Goal: Contribute content: Add original content to the website for others to see

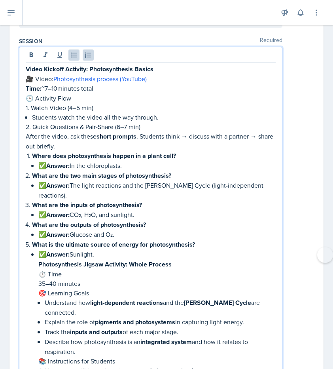
scroll to position [177, 0]
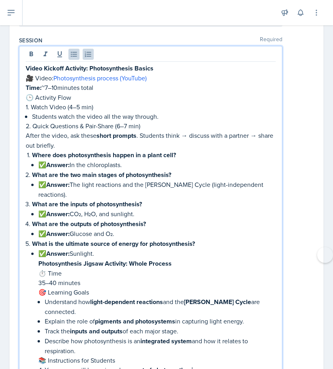
click at [175, 268] on p "⏱ Time" at bounding box center [156, 272] width 237 height 9
click at [177, 258] on p "Photosynthesis Jigsaw Activity: Whole Process" at bounding box center [156, 263] width 237 height 10
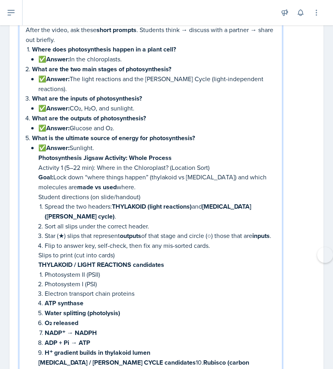
scroll to position [280, 0]
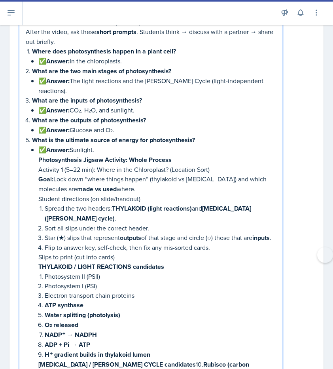
click at [80, 165] on p "Activity 1 (5–22 min): Where in the Chloroplast? (Location Sort)" at bounding box center [156, 169] width 237 height 9
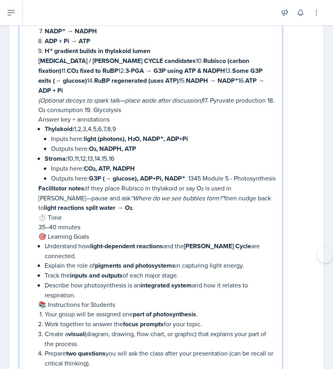
scroll to position [585, 0]
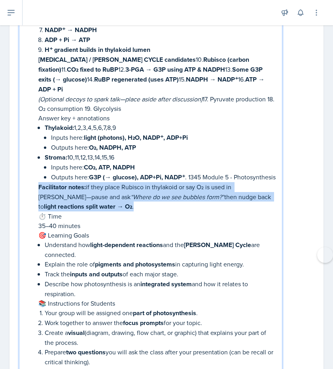
drag, startPoint x: 40, startPoint y: 178, endPoint x: 85, endPoint y: 201, distance: 50.8
click at [85, 201] on p "Facilitator notes: if they place Rubisco in thylakoid or say O₂ is used in [PER…" at bounding box center [156, 196] width 237 height 29
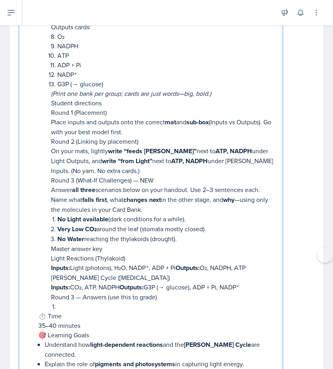
scroll to position [841, 0]
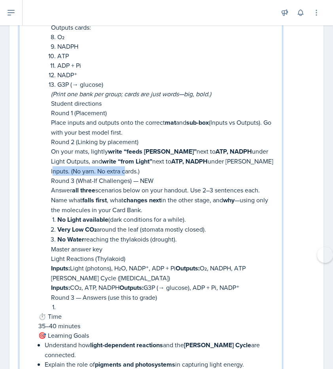
drag, startPoint x: 254, startPoint y: 144, endPoint x: 263, endPoint y: 151, distance: 11.2
click at [263, 151] on p "On your mats, lightly write “feeds [PERSON_NAME]” next to ATP, NADPH under Ligh…" at bounding box center [163, 160] width 225 height 29
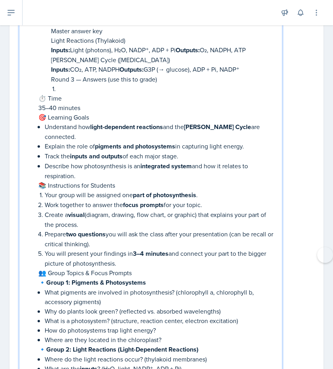
scroll to position [1038, 0]
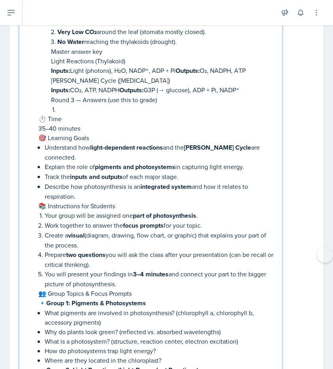
click at [55, 123] on p "35–40 minutes" at bounding box center [156, 127] width 237 height 9
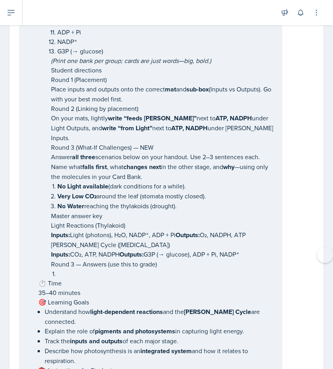
scroll to position [864, 0]
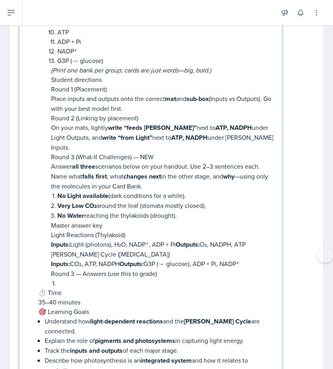
click at [60, 278] on p at bounding box center [166, 282] width 218 height 9
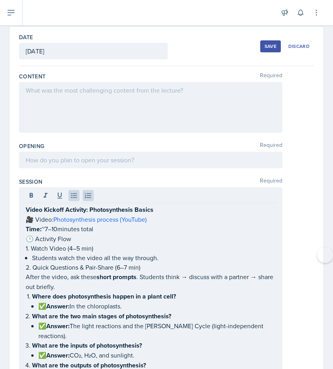
scroll to position [51, 0]
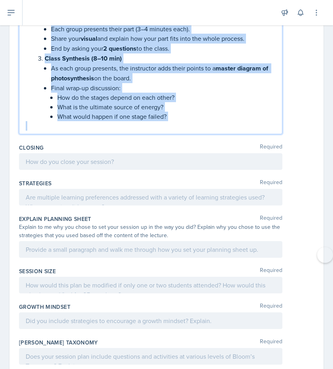
drag, startPoint x: 25, startPoint y: 192, endPoint x: 116, endPoint y: 353, distance: 185.0
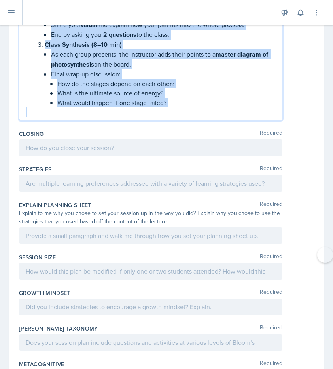
scroll to position [1788, 0]
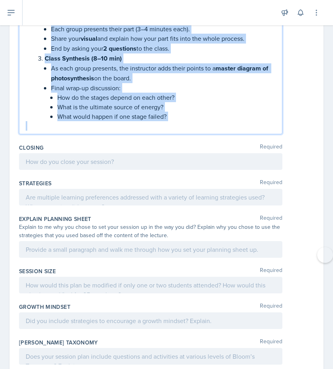
copy div "Lorem Ipsumdo Sitametc: Adipiscingelit Seddoe 🎥 Tempo: Incididuntutla etdolor (…"
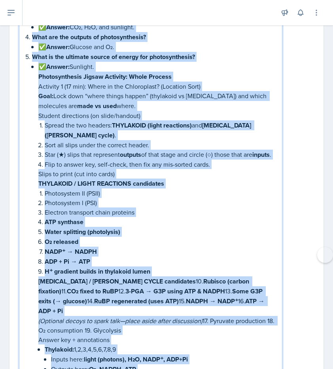
scroll to position [371, 0]
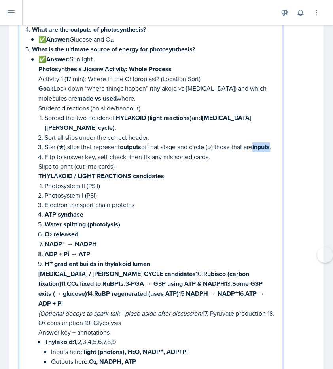
click at [63, 142] on p "Star (★) slips that represent outputs of that stage and circle (○) those that a…" at bounding box center [160, 147] width 231 height 10
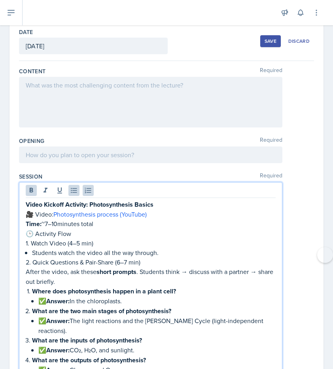
scroll to position [42, 0]
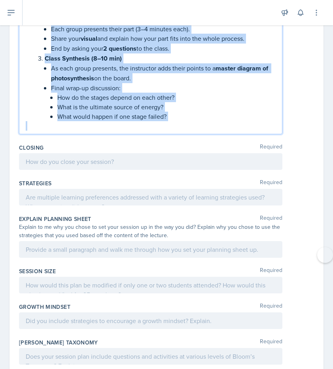
drag, startPoint x: 26, startPoint y: 221, endPoint x: 63, endPoint y: 365, distance: 148.6
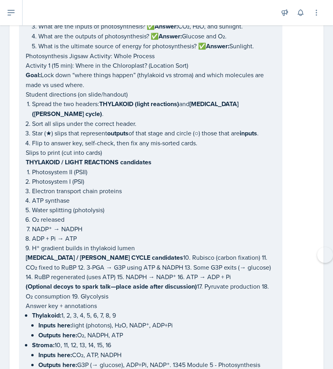
scroll to position [0, 0]
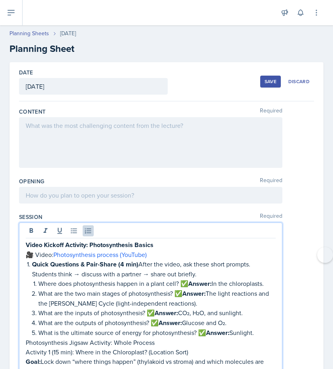
click at [51, 128] on div at bounding box center [151, 142] width 264 height 51
click at [0, 0] on button at bounding box center [0, 0] width 0 height 0
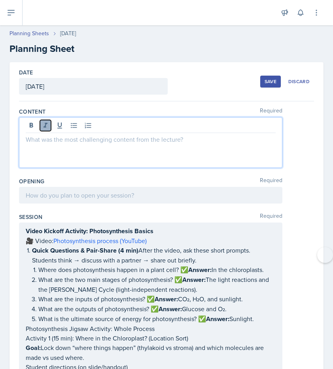
click at [47, 129] on icon at bounding box center [46, 125] width 8 height 8
click at [43, 138] on p at bounding box center [151, 139] width 250 height 9
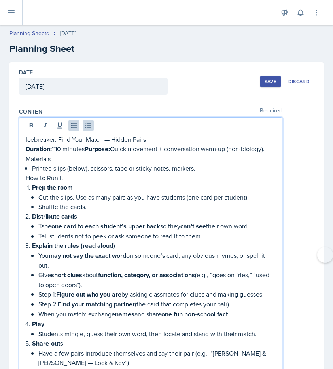
click at [64, 150] on p "Duration: ~10 minutes Purpose: Quick movement + conversation warm-up (non-biolo…" at bounding box center [151, 149] width 250 height 10
click at [133, 137] on p "Icebreaker: Find Your Match — Hidden Pairs" at bounding box center [151, 139] width 250 height 9
click at [135, 135] on p "Icebreaker: Find Your Match — Hidden Pairs" at bounding box center [151, 139] width 250 height 9
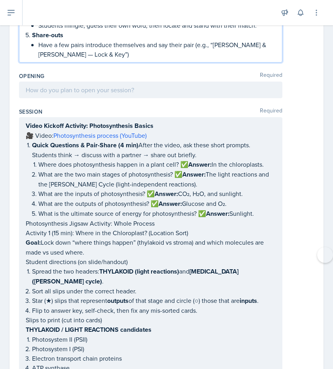
scroll to position [309, 0]
click at [51, 93] on div at bounding box center [151, 89] width 264 height 17
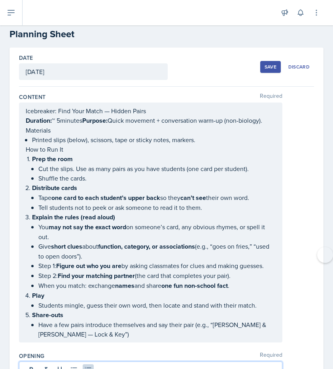
scroll to position [21, 0]
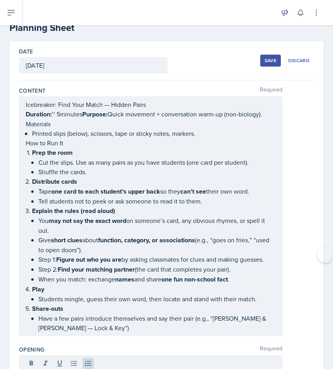
drag, startPoint x: 25, startPoint y: 103, endPoint x: 128, endPoint y: 273, distance: 198.7
click at [129, 278] on div "Icebreaker: Find Your Match — Hidden Pairs Duration: ~ 5minutes Purpose: Quick …" at bounding box center [151, 216] width 264 height 240
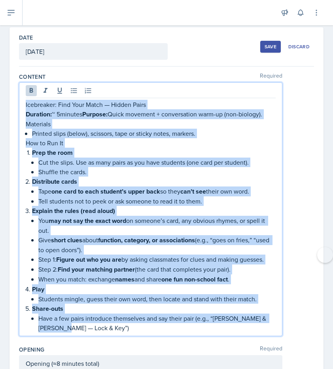
drag, startPoint x: 26, startPoint y: 105, endPoint x: 83, endPoint y: 339, distance: 240.4
click at [83, 339] on div "Content Required Icebreaker: Find Your Match — Hidden Pairs Duration: ~ 5minute…" at bounding box center [166, 206] width 295 height 273
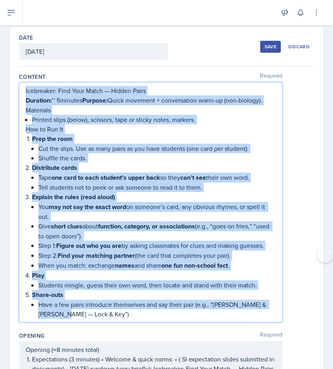
scroll to position [21, 0]
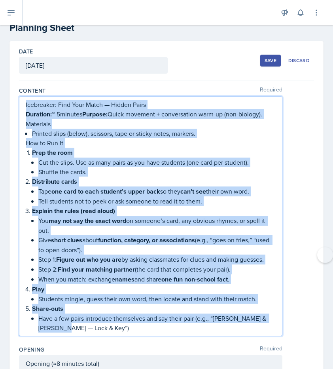
copy div "Loremipsum: Dolo Sita Conse — Adipis Elits Doeiusmo: ~ 3tempori Utlabor: Etdol …"
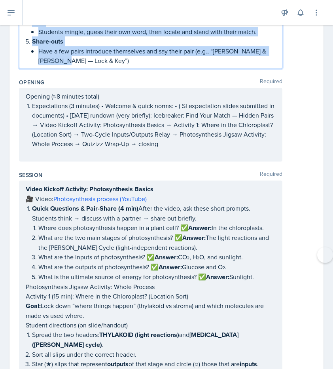
scroll to position [291, 0]
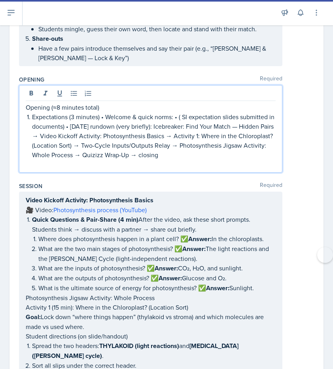
click at [146, 144] on div "Opening (≈8 minutes total) Expectations (3 minutes) • Welcome & quick norms: • …" at bounding box center [151, 135] width 250 height 66
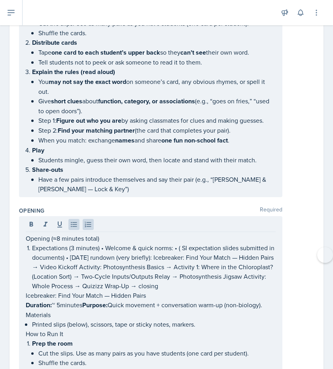
scroll to position [207, 0]
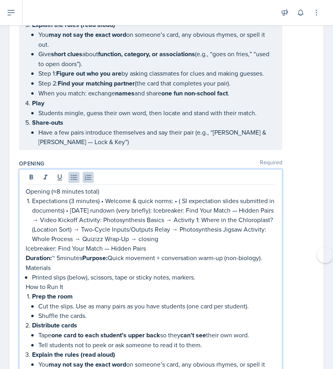
click at [70, 142] on p "Have a few pairs introduce themselves and say their pair (e.g., “[PERSON_NAME] …" at bounding box center [156, 136] width 237 height 19
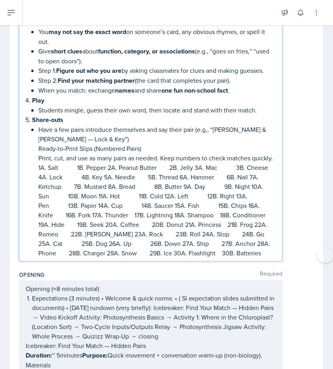
scroll to position [226, 0]
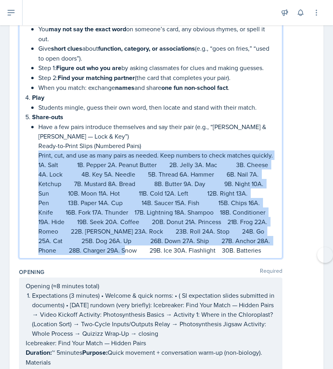
drag, startPoint x: 40, startPoint y: 152, endPoint x: 112, endPoint y: 242, distance: 115.6
click at [114, 243] on li "Have a few pairs introduce themselves and say their pair (e.g., “[PERSON_NAME] …" at bounding box center [156, 188] width 237 height 133
click at [85, 168] on p "1A. Salt   1B. Pepper 2A. Peanut Butter  2B. Jelly 3A. Mac   3B. Cheese 4A. Loc…" at bounding box center [156, 207] width 237 height 95
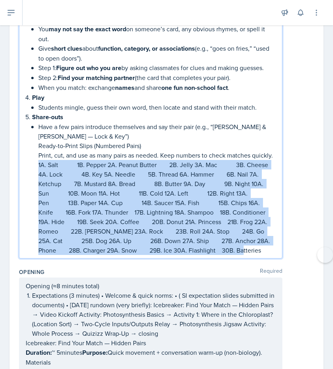
drag, startPoint x: 38, startPoint y: 161, endPoint x: 117, endPoint y: 285, distance: 147.0
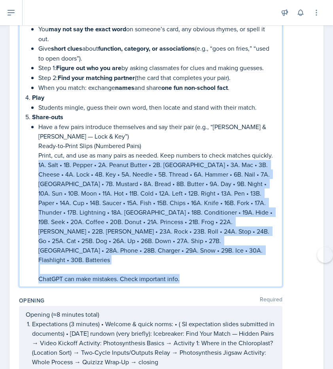
drag, startPoint x: 39, startPoint y: 163, endPoint x: 169, endPoint y: 271, distance: 168.8
click at [169, 271] on div "Content Required Icebreaker: Find Your Match — Hidden Pairs Duration: ~ 5minute…" at bounding box center [166, 92] width 295 height 401
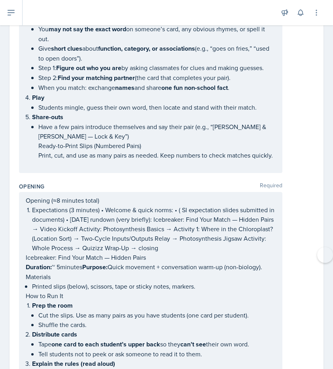
scroll to position [226, 0]
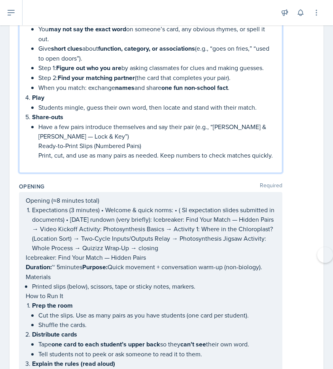
click at [129, 165] on p at bounding box center [156, 164] width 237 height 9
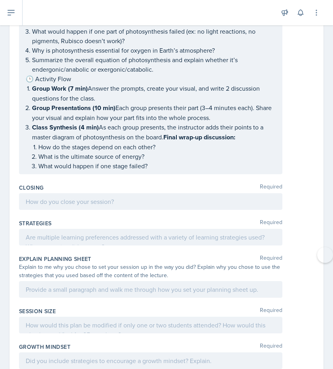
scroll to position [2160, 0]
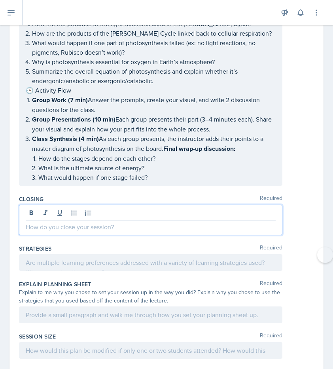
click at [131, 222] on p at bounding box center [151, 226] width 250 height 9
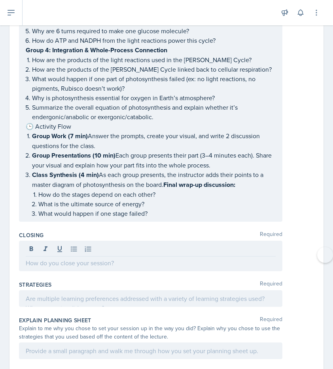
scroll to position [2178, 0]
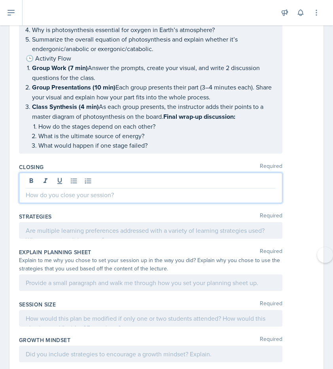
click at [68, 190] on p at bounding box center [151, 194] width 250 height 9
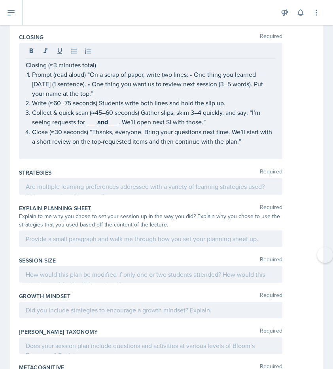
scroll to position [2306, 0]
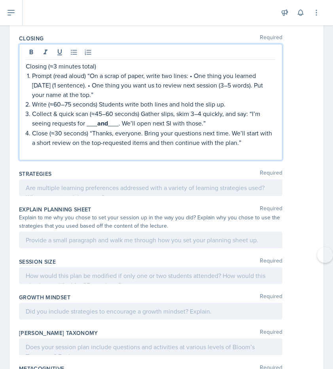
click at [176, 183] on p at bounding box center [151, 187] width 250 height 9
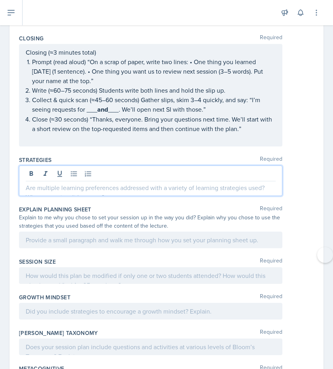
click at [176, 183] on p at bounding box center [151, 187] width 250 height 9
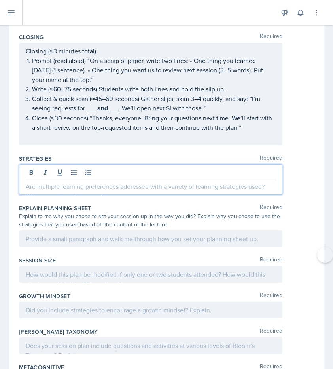
click at [53, 182] on p at bounding box center [151, 186] width 250 height 9
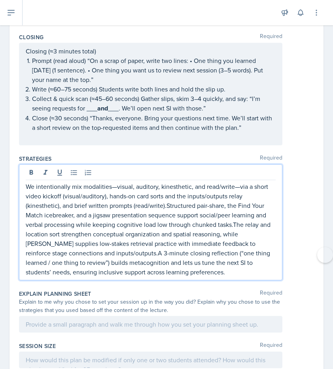
click at [114, 201] on p "We intentionally mix modalities—visual, auditory, kinesthetic, and read/write—v…" at bounding box center [151, 229] width 250 height 95
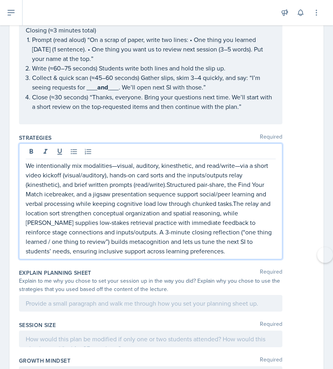
scroll to position [2330, 0]
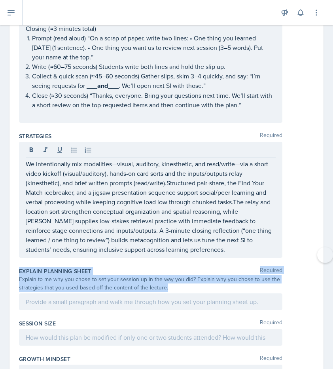
drag, startPoint x: 17, startPoint y: 218, endPoint x: 172, endPoint y: 238, distance: 156.0
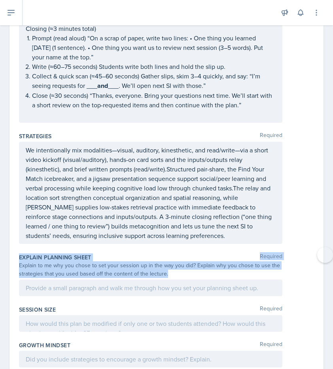
copy div "Explain Planning Sheet Required Explain to me why you chose to set your session…"
click at [178, 279] on div at bounding box center [151, 287] width 264 height 17
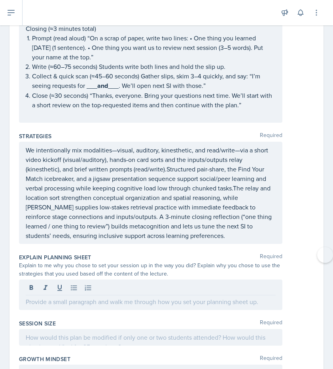
click at [178, 282] on div at bounding box center [151, 288] width 250 height 13
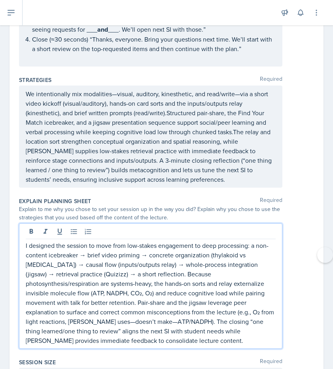
scroll to position [2479, 0]
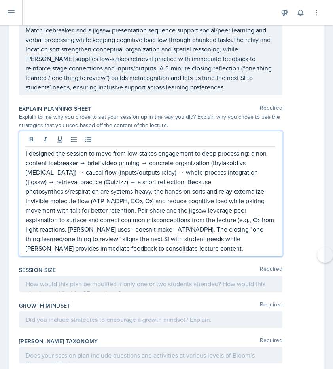
click at [70, 275] on div at bounding box center [151, 283] width 264 height 17
click at [0, 0] on icon at bounding box center [0, 0] width 0 height 0
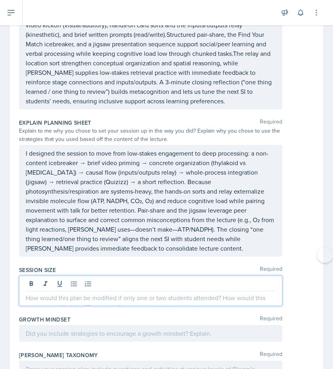
click at [72, 293] on p at bounding box center [151, 297] width 250 height 9
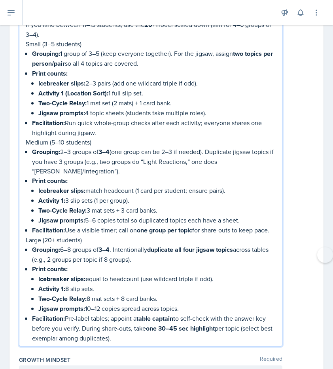
scroll to position [2806, 0]
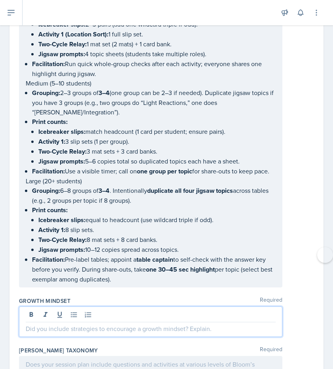
click at [137, 324] on p at bounding box center [151, 328] width 250 height 9
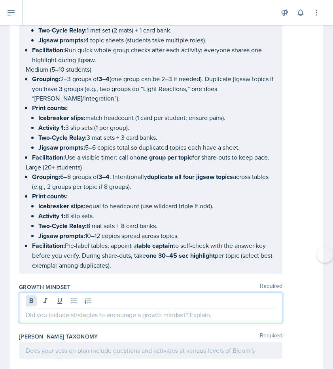
click at [111, 310] on p at bounding box center [151, 314] width 250 height 9
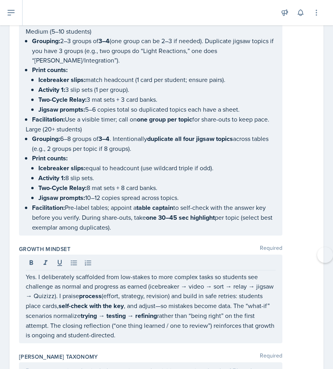
scroll to position [2864, 0]
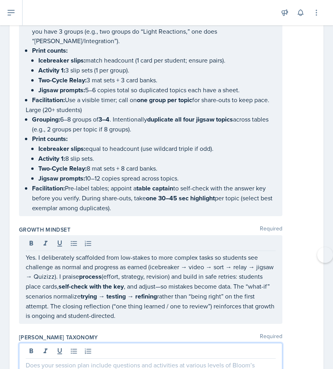
click at [93, 360] on p at bounding box center [151, 364] width 250 height 9
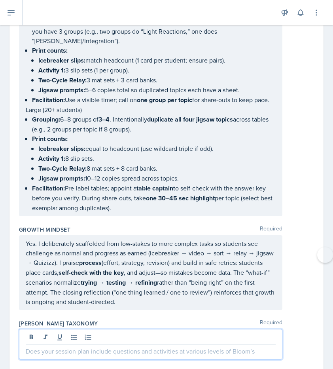
scroll to position [2872, 0]
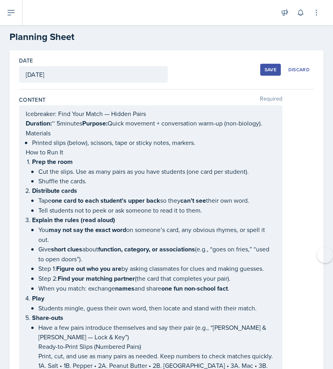
scroll to position [0, 0]
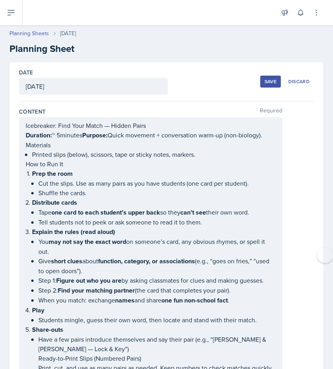
click at [267, 84] on div "Save" at bounding box center [271, 81] width 12 height 6
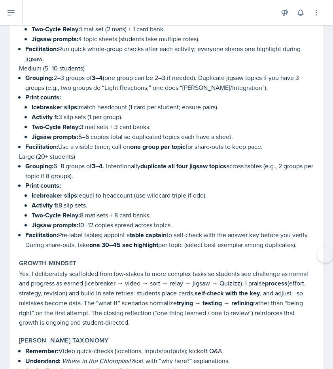
scroll to position [2566, 0]
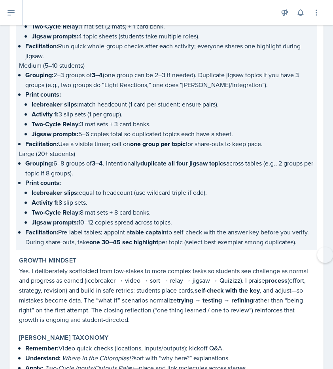
click at [90, 227] on p "Facilitation: Pre-label tables; appoint a table captain to self-check with the …" at bounding box center [169, 237] width 289 height 20
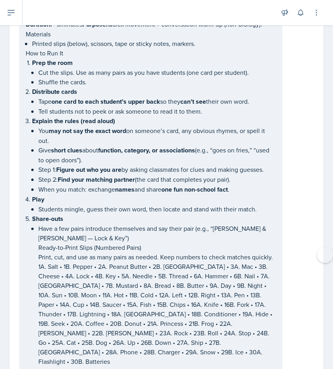
scroll to position [0, 0]
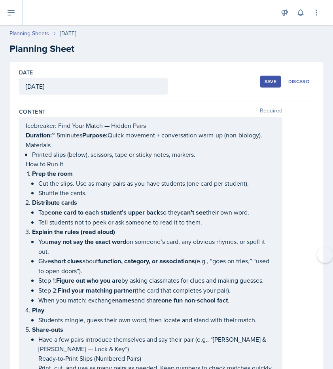
click at [268, 82] on div "Save" at bounding box center [271, 81] width 12 height 6
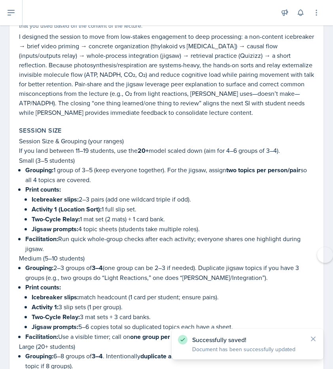
scroll to position [2720, 0]
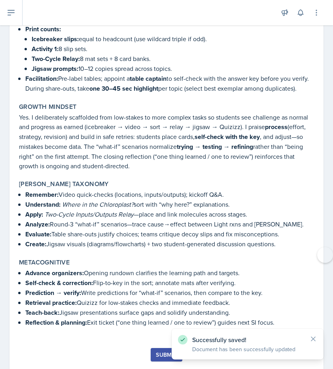
click at [156, 348] on button "Submit" at bounding box center [166, 354] width 31 height 13
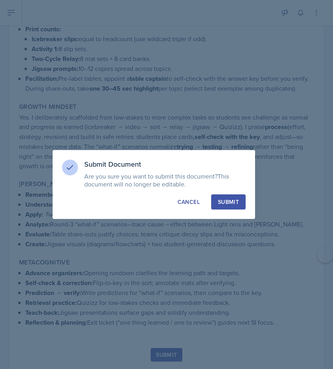
click at [239, 185] on p "Are you sure you want to submit this document? This document will no longer be …" at bounding box center [164, 180] width 161 height 16
click at [230, 200] on div "Submit" at bounding box center [228, 202] width 21 height 8
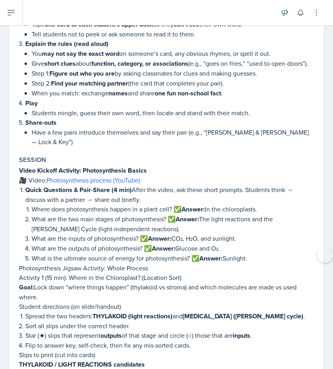
scroll to position [564, 0]
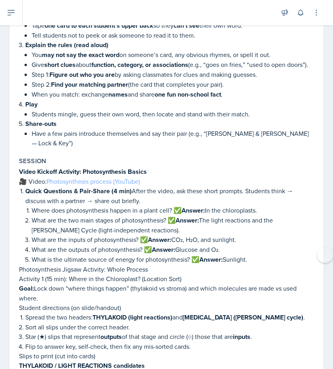
click at [123, 177] on link "Photosynthesis process (YouTube)" at bounding box center [93, 181] width 93 height 9
click at [0, 0] on div "Announcements Planning Sheets [DATE] 8:48 AM Hi Everyone! Make sure you're comp…" at bounding box center [166, 184] width 333 height 369
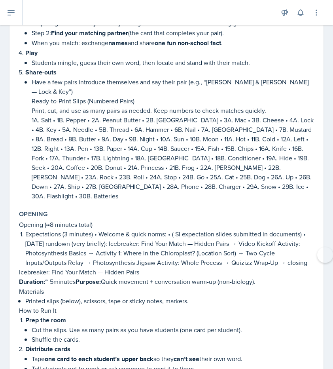
scroll to position [0, 0]
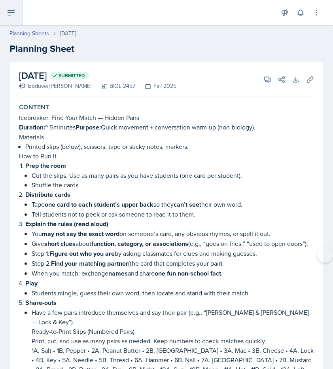
click at [17, 21] on button at bounding box center [11, 12] width 23 height 25
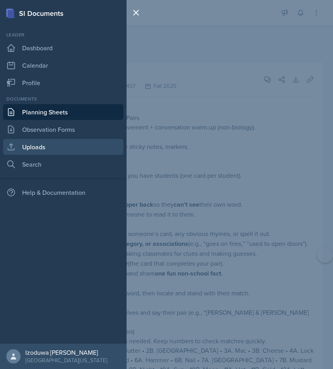
click at [46, 153] on link "Uploads" at bounding box center [63, 147] width 120 height 16
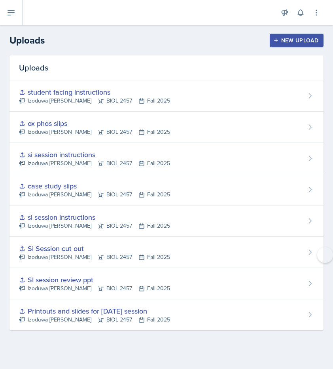
click at [272, 40] on button "New Upload" at bounding box center [297, 40] width 54 height 13
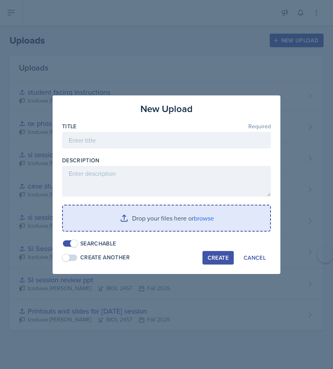
click at [160, 209] on input "file" at bounding box center [166, 217] width 207 height 25
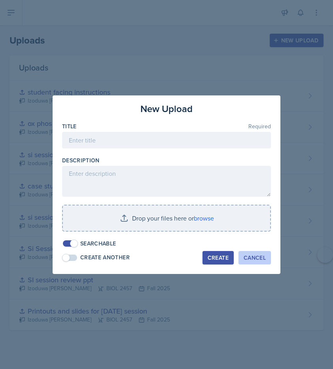
click at [252, 256] on div "Cancel" at bounding box center [255, 257] width 22 height 6
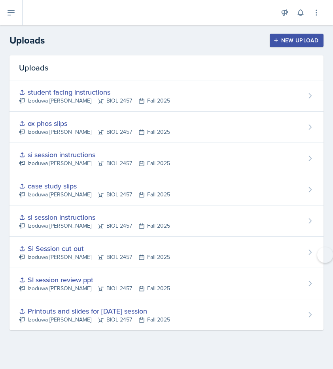
click at [285, 41] on div "New Upload" at bounding box center [297, 40] width 44 height 6
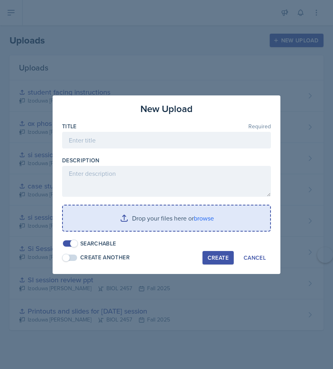
click at [198, 228] on input "file" at bounding box center [166, 217] width 207 height 25
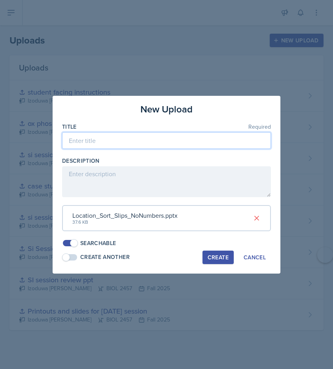
click at [128, 137] on input at bounding box center [166, 140] width 209 height 17
paste input "Photosynthesis Jigsaw Activity: Whole Process"
drag, startPoint x: 91, startPoint y: 141, endPoint x: 68, endPoint y: 141, distance: 22.6
click at [68, 141] on input "slips for Photosynthesis Jigsaw Activity: Whole Process" at bounding box center [166, 140] width 209 height 17
type input "Photosynthesis Jigsaw Activity: Whole Process"
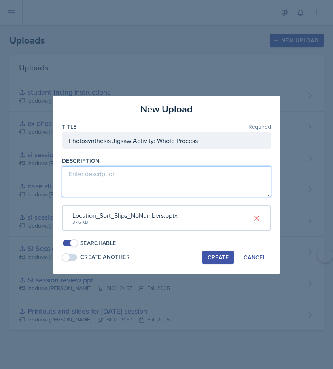
click at [79, 177] on textarea at bounding box center [166, 181] width 209 height 31
type textarea "slips for this activity"
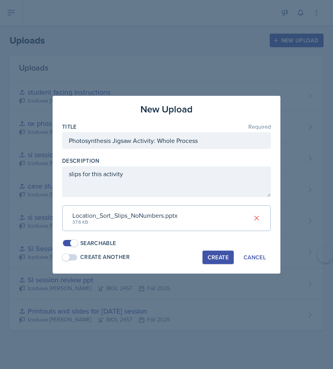
click at [215, 260] on div "Create" at bounding box center [218, 257] width 21 height 6
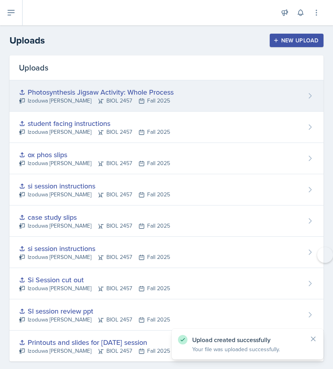
click at [140, 96] on div "Photosynthesis Jigsaw Activity: Whole Process" at bounding box center [96, 92] width 155 height 11
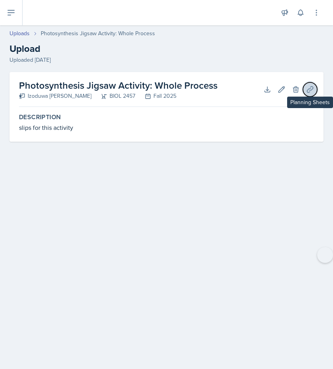
click at [311, 89] on icon at bounding box center [310, 89] width 8 height 8
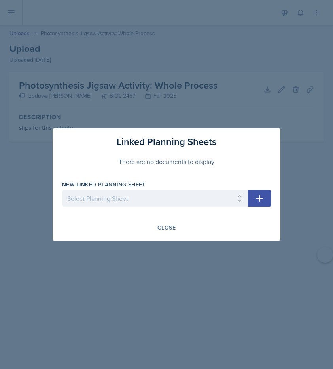
click at [262, 198] on icon "button" at bounding box center [259, 198] width 7 height 7
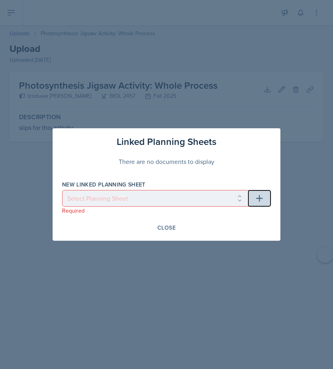
click at [248, 196] on button "button" at bounding box center [259, 198] width 23 height 17
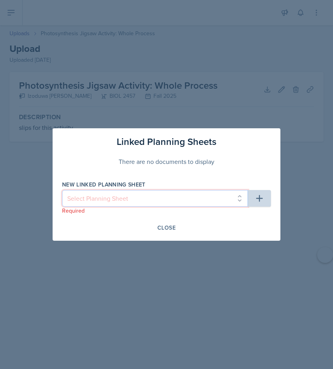
click at [242, 196] on select "Select Planning Sheet [DATE] [DATE] [DATE] [DATE] [DATE] [DATE] [DATE] [DATE] […" at bounding box center [155, 198] width 186 height 17
select select "31841987-4d41-4c0e-b4d9-7d50c2d2a333"
click at [62, 190] on select "Select Planning Sheet [DATE] [DATE] [DATE] [DATE] [DATE] [DATE] [DATE] [DATE] […" at bounding box center [155, 198] width 186 height 17
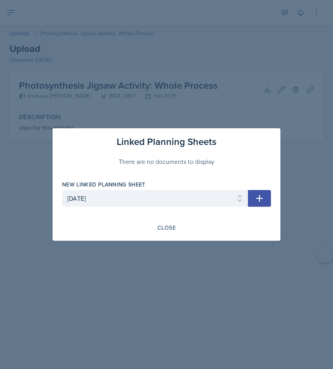
click at [261, 201] on icon "button" at bounding box center [259, 198] width 9 height 9
select select
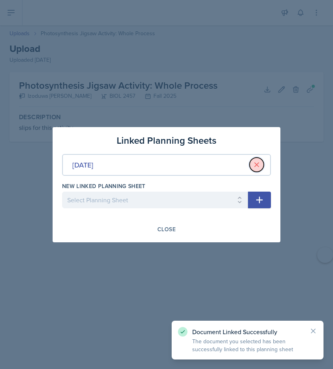
click at [256, 168] on icon at bounding box center [257, 165] width 8 height 8
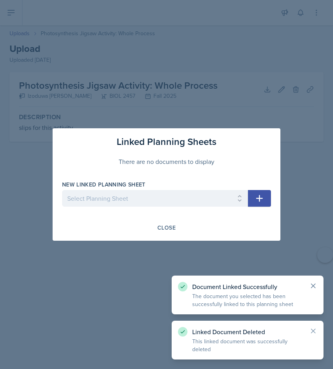
click at [313, 285] on icon at bounding box center [313, 286] width 4 height 4
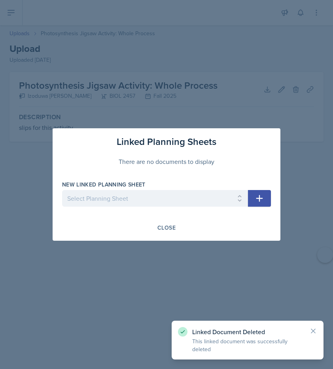
click at [263, 198] on icon "button" at bounding box center [259, 198] width 7 height 7
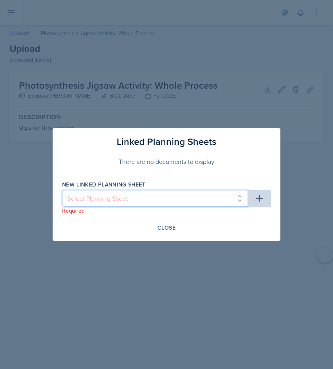
click at [230, 196] on select "Select Planning Sheet [DATE] [DATE] [DATE] [DATE] [DATE] [DATE] [DATE] [DATE] […" at bounding box center [155, 198] width 186 height 17
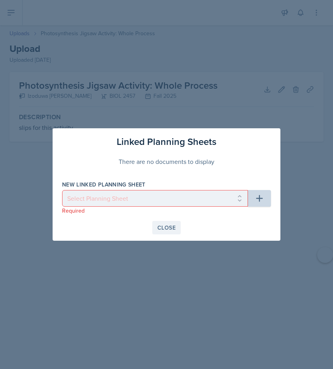
click at [168, 229] on div "Close" at bounding box center [167, 227] width 18 height 6
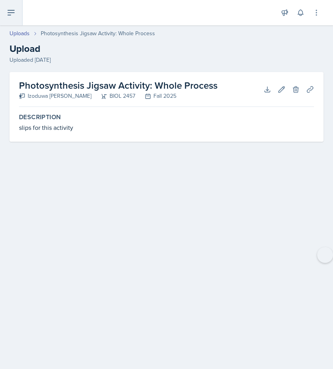
click at [17, 18] on button at bounding box center [11, 12] width 23 height 25
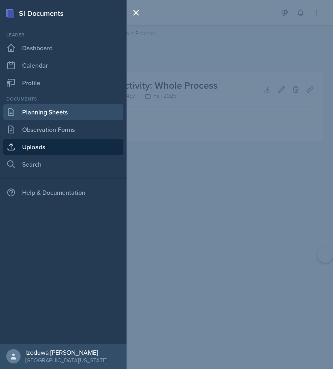
click at [56, 112] on link "Planning Sheets" at bounding box center [63, 112] width 120 height 16
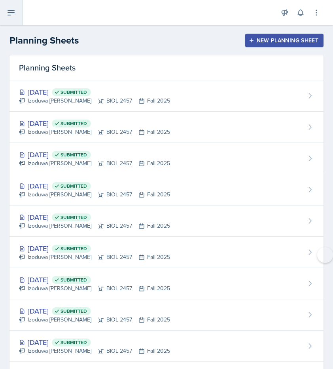
click at [11, 17] on button at bounding box center [11, 12] width 23 height 25
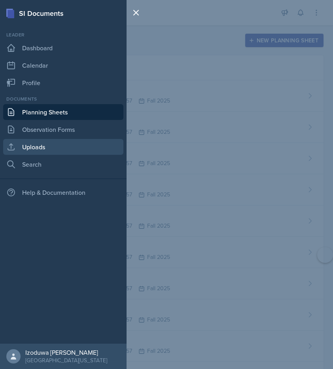
click at [29, 152] on link "Uploads" at bounding box center [63, 147] width 120 height 16
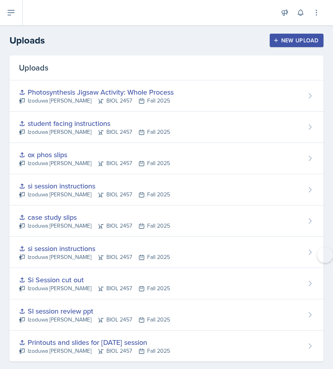
click at [306, 38] on div "New Upload" at bounding box center [297, 40] width 44 height 6
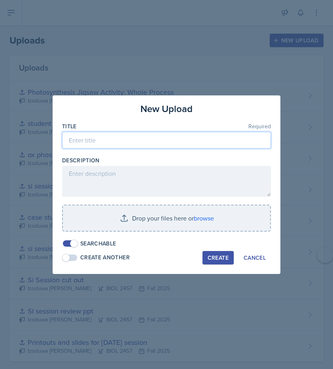
click at [126, 137] on input at bounding box center [166, 140] width 209 height 17
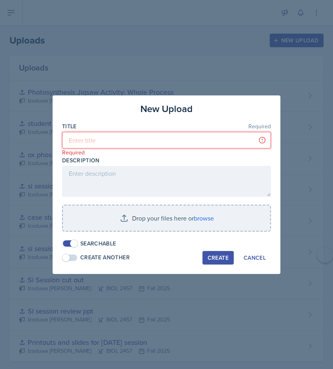
click at [129, 142] on input at bounding box center [166, 140] width 209 height 17
paste input "Two-Cycle Inputs/Outputs Relay"
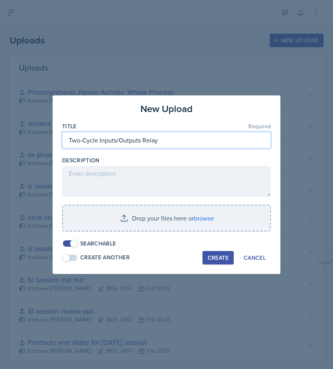
type input "Two-Cycle Inputs/Outputs Relay"
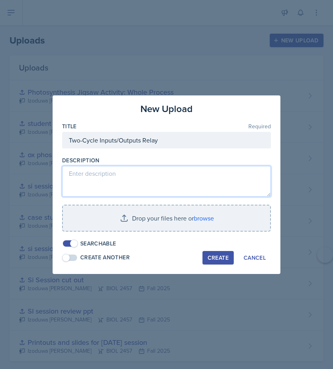
click at [108, 177] on textarea at bounding box center [166, 181] width 209 height 31
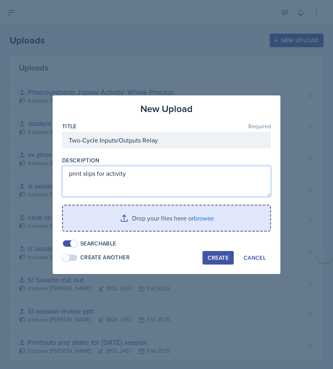
type textarea "print slips for activity"
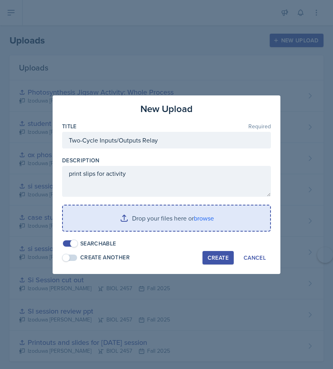
click at [101, 218] on input "file" at bounding box center [166, 217] width 207 height 25
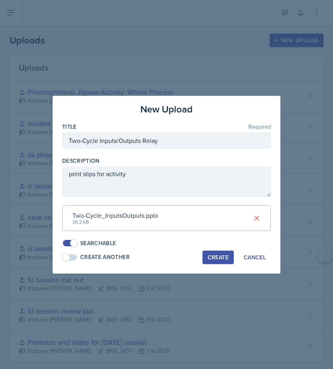
click at [209, 255] on div "Create" at bounding box center [218, 257] width 21 height 6
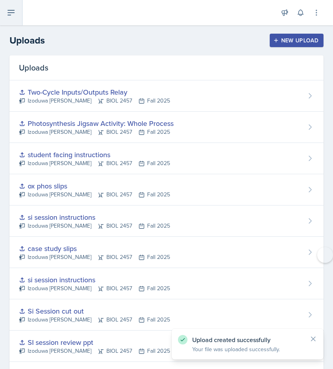
click at [11, 12] on icon at bounding box center [10, 12] width 9 height 9
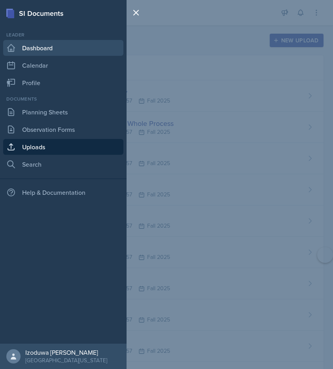
click at [50, 52] on link "Dashboard" at bounding box center [63, 48] width 120 height 16
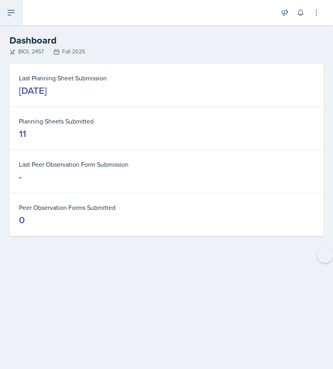
click at [8, 19] on button at bounding box center [11, 12] width 23 height 25
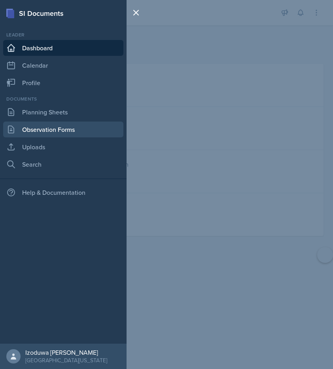
click at [38, 131] on link "Observation Forms" at bounding box center [63, 129] width 120 height 16
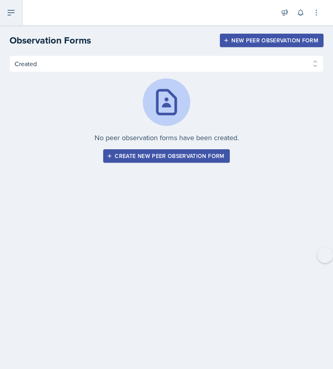
click at [11, 11] on icon at bounding box center [10, 12] width 9 height 9
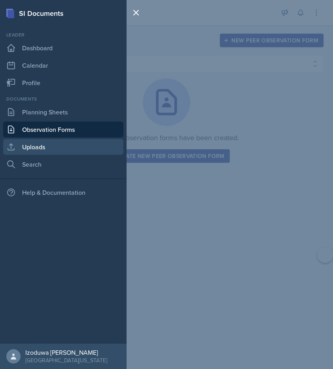
click at [19, 145] on link "Uploads" at bounding box center [63, 147] width 120 height 16
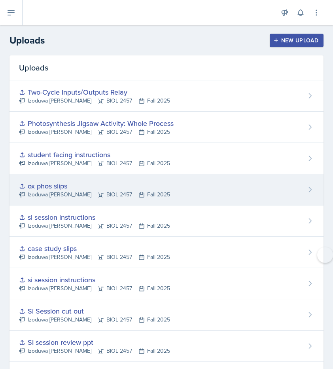
click at [46, 184] on div "ox phos slips" at bounding box center [94, 185] width 151 height 11
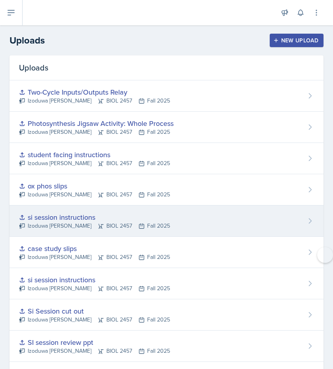
click at [51, 214] on div "si session instructions" at bounding box center [94, 217] width 151 height 11
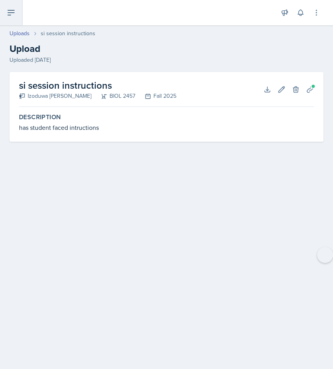
click at [10, 18] on button at bounding box center [11, 12] width 23 height 25
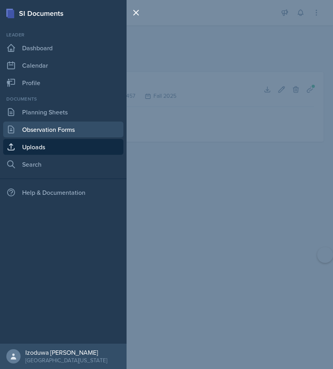
click at [40, 127] on link "Observation Forms" at bounding box center [63, 129] width 120 height 16
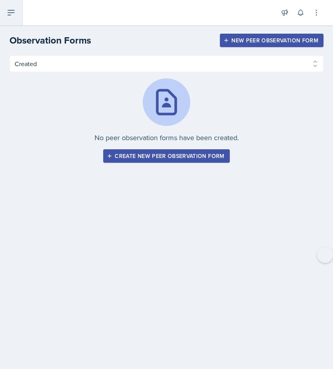
click at [11, 16] on icon at bounding box center [10, 12] width 9 height 9
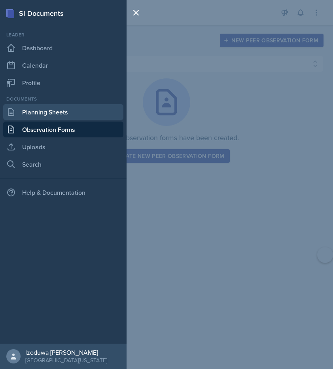
click at [38, 114] on link "Planning Sheets" at bounding box center [63, 112] width 120 height 16
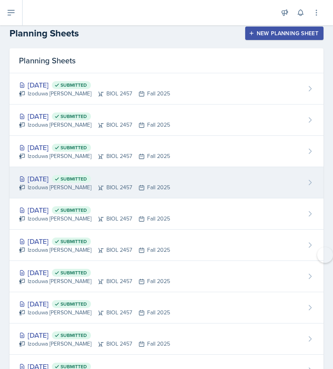
scroll to position [11, 0]
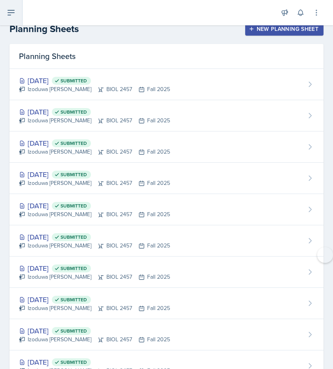
click at [14, 16] on icon at bounding box center [10, 12] width 9 height 9
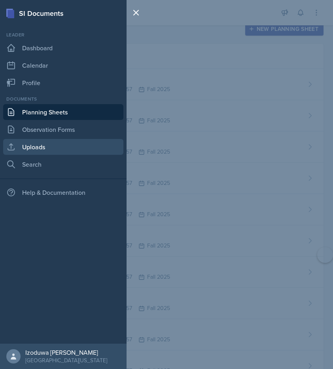
click at [35, 141] on link "Uploads" at bounding box center [63, 147] width 120 height 16
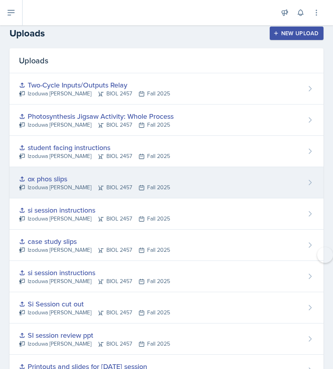
scroll to position [6, 0]
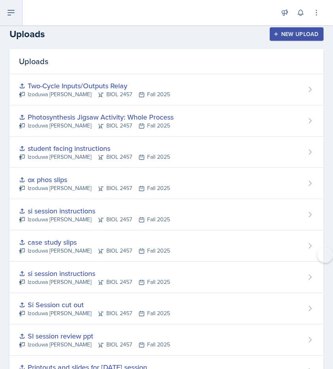
click at [8, 19] on button at bounding box center [11, 12] width 23 height 25
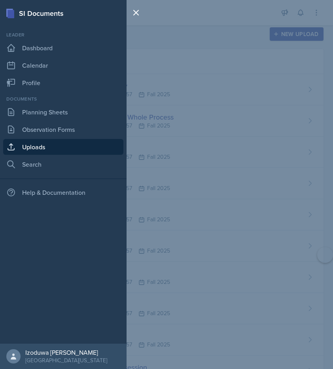
click at [171, 78] on div "SI Documents Leader Dashboard Calendar Profile Documents Planning Sheets Observ…" at bounding box center [166, 184] width 333 height 369
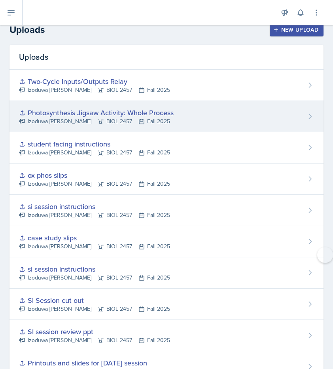
scroll to position [12, 0]
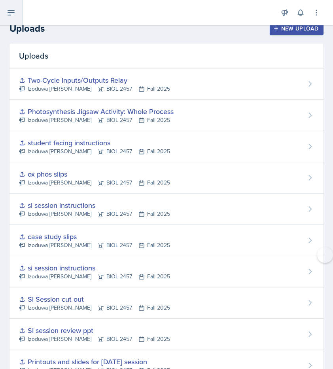
click at [11, 13] on icon at bounding box center [10, 12] width 9 height 9
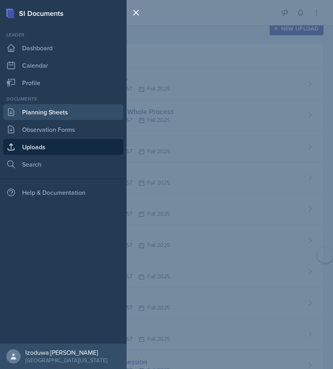
click at [53, 111] on link "Planning Sheets" at bounding box center [63, 112] width 120 height 16
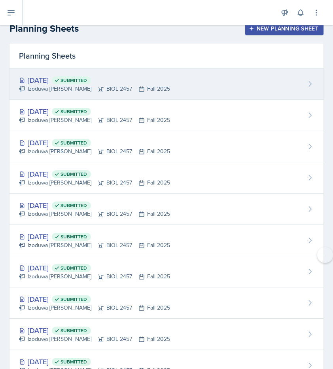
click at [55, 79] on div "[DATE] Submitted" at bounding box center [94, 80] width 151 height 11
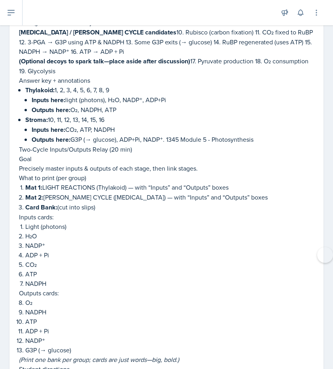
scroll to position [1024, 0]
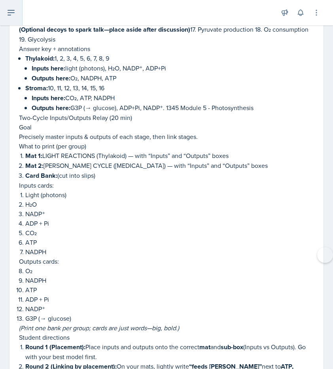
click at [15, 11] on icon at bounding box center [10, 12] width 9 height 9
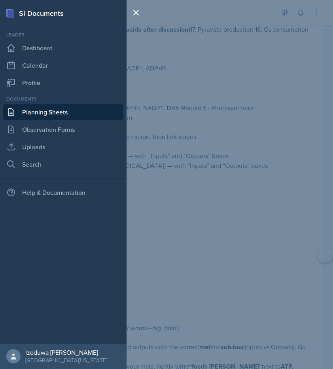
click at [59, 110] on link "Planning Sheets" at bounding box center [63, 112] width 120 height 16
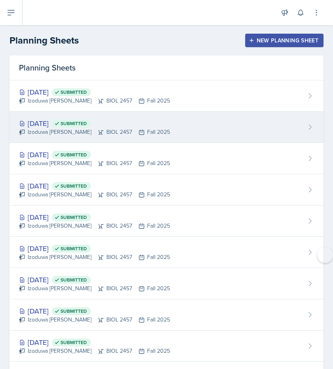
click at [64, 124] on div "[DATE] Submitted" at bounding box center [94, 123] width 151 height 11
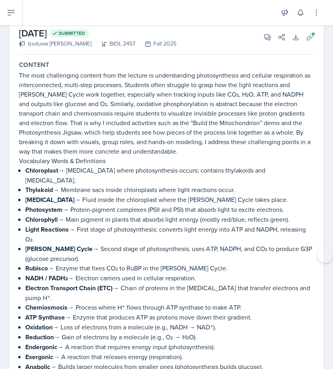
scroll to position [40, 0]
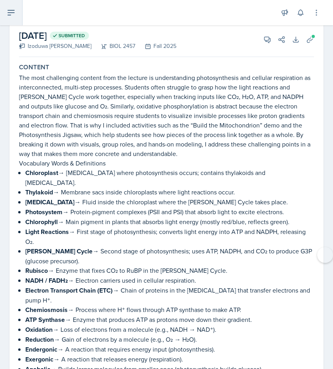
click at [16, 13] on button at bounding box center [11, 12] width 23 height 25
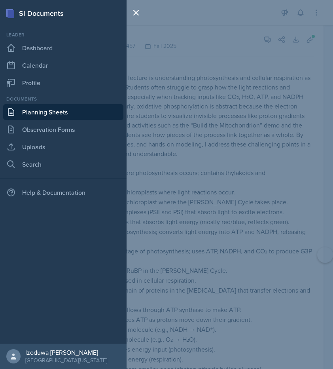
click at [158, 86] on div "SI Documents Leader Dashboard Calendar Profile Documents Planning Sheets Observ…" at bounding box center [166, 184] width 333 height 369
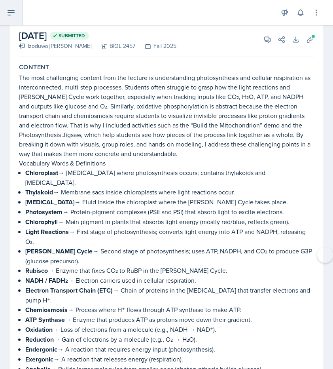
click at [10, 23] on button at bounding box center [11, 12] width 23 height 25
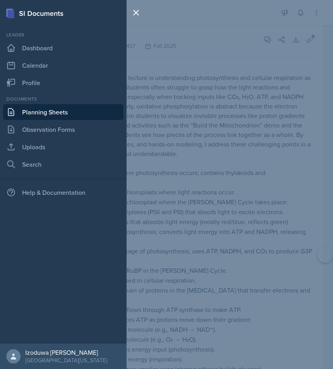
click at [185, 75] on div "SI Documents Leader Dashboard Calendar Profile Documents Planning Sheets Observ…" at bounding box center [166, 184] width 333 height 369
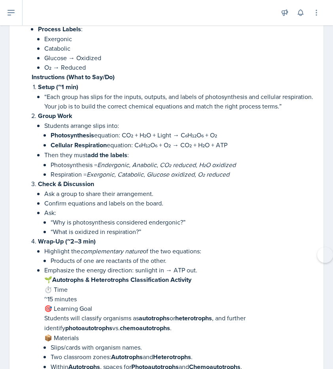
scroll to position [2274, 0]
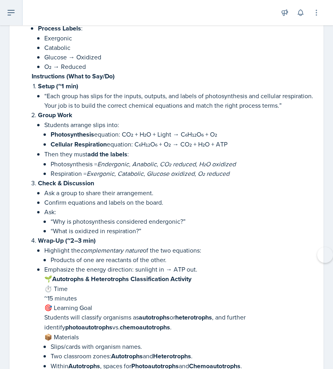
click at [19, 11] on button at bounding box center [11, 12] width 23 height 25
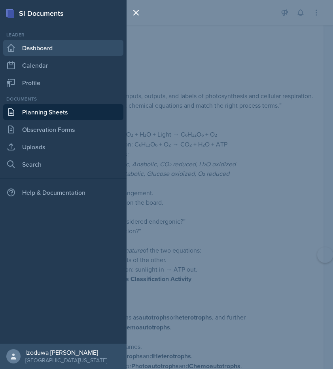
click at [24, 46] on link "Dashboard" at bounding box center [63, 48] width 120 height 16
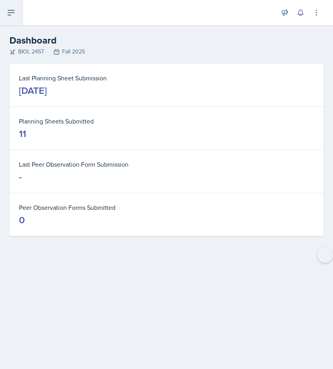
click at [11, 11] on icon at bounding box center [10, 12] width 9 height 9
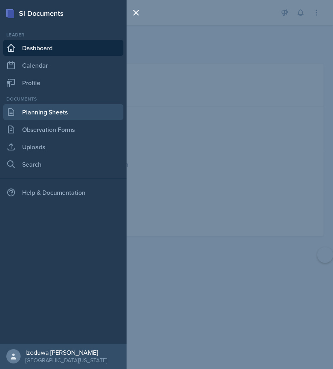
click at [48, 110] on link "Planning Sheets" at bounding box center [63, 112] width 120 height 16
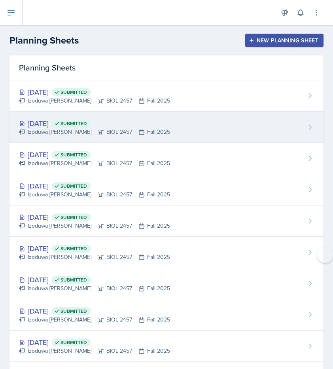
click at [60, 125] on div "[DATE] Submitted" at bounding box center [94, 123] width 151 height 11
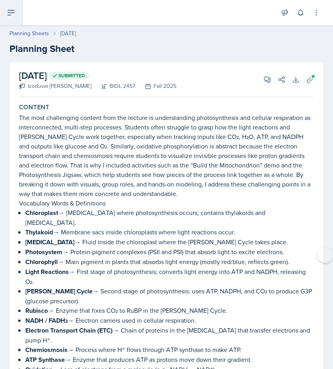
click at [14, 23] on button at bounding box center [11, 12] width 23 height 25
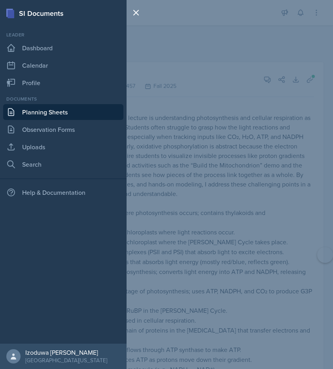
click at [51, 111] on link "Planning Sheets" at bounding box center [63, 112] width 120 height 16
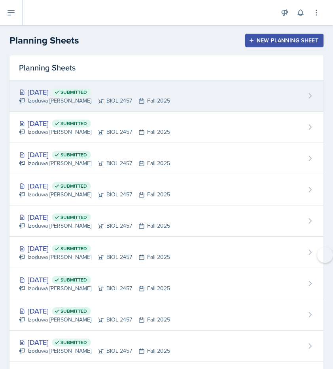
click at [65, 93] on div "[DATE] Submitted" at bounding box center [94, 92] width 151 height 11
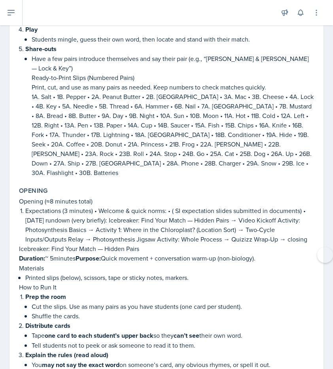
scroll to position [252, 0]
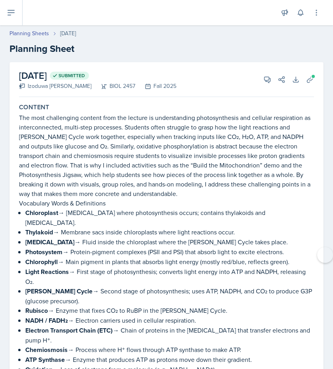
scroll to position [3170, 0]
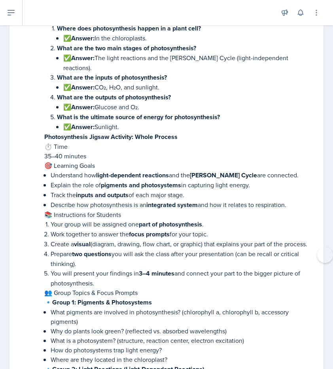
click at [206, 142] on p "⏱ Time" at bounding box center [179, 146] width 270 height 9
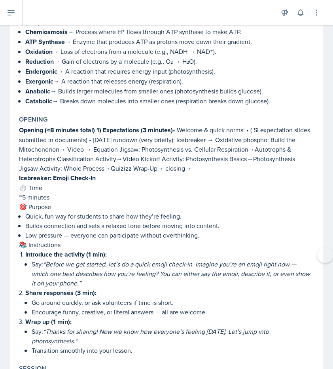
scroll to position [325, 0]
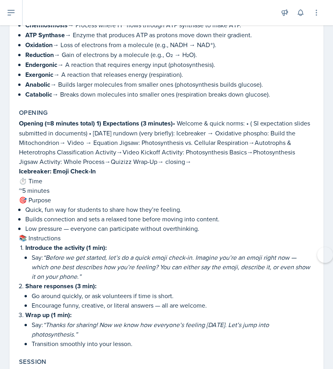
drag, startPoint x: 23, startPoint y: 112, endPoint x: 181, endPoint y: 148, distance: 161.9
click at [181, 148] on p "Opening (≈8 minutes total) 1) Expectations (3 minutes) • Welcome & quick norms:…" at bounding box center [166, 142] width 295 height 48
click at [148, 140] on p "Opening (≈8 minutes total) 1) Expectations (3 minutes) • Welcome & quick norms:…" at bounding box center [166, 142] width 295 height 48
drag, startPoint x: 19, startPoint y: 108, endPoint x: 167, endPoint y: 148, distance: 153.7
click at [167, 148] on div "Opening Opening (≈8 minutes total) 1) Expectations (3 minutes) • Welcome & quic…" at bounding box center [167, 229] width 302 height 246
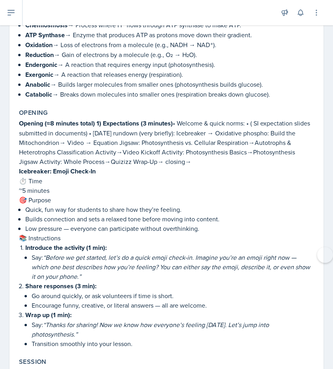
copy p "Opening (≈8 minutes total) 1) Expectations (3 minutes) • Welcome & quick norms:…"
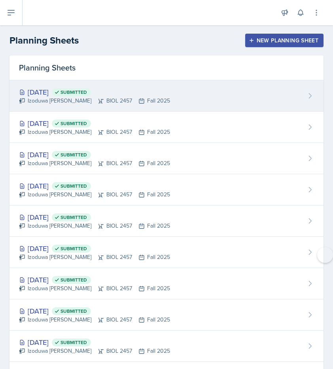
click at [67, 93] on div "Oct 1st, 2025 Submitted" at bounding box center [94, 92] width 151 height 11
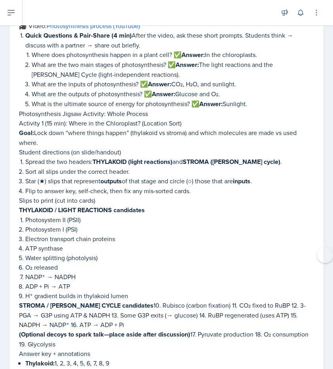
scroll to position [721, 0]
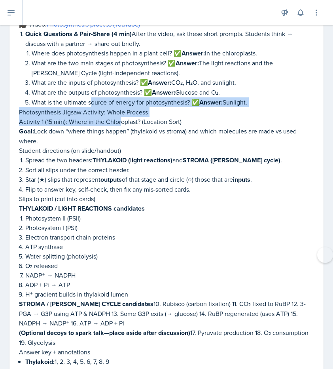
drag, startPoint x: 17, startPoint y: 95, endPoint x: 121, endPoint y: 107, distance: 104.4
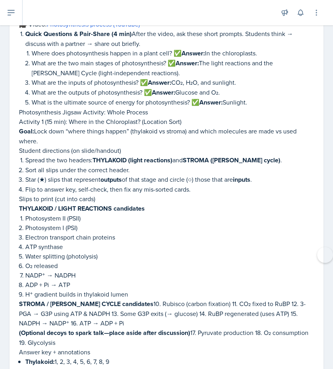
click at [169, 107] on p "Photosynthesis Jigsaw Activity: Whole Process" at bounding box center [166, 111] width 295 height 9
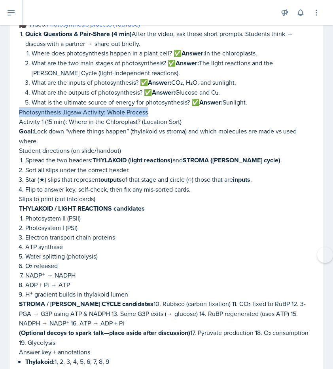
drag, startPoint x: 15, startPoint y: 95, endPoint x: 150, endPoint y: 100, distance: 135.0
copy p "Photosynthesis Jigsaw Activity: Whole Process"
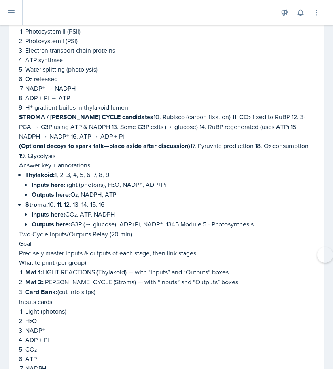
scroll to position [910, 0]
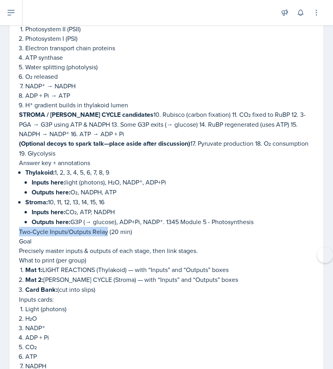
drag, startPoint x: 19, startPoint y: 213, endPoint x: 107, endPoint y: 215, distance: 88.7
click at [107, 227] on p "Two-Cycle Inputs/Outputs Relay (20 min)" at bounding box center [166, 231] width 295 height 9
copy p "Two-Cycle Inputs/Outputs Relay"
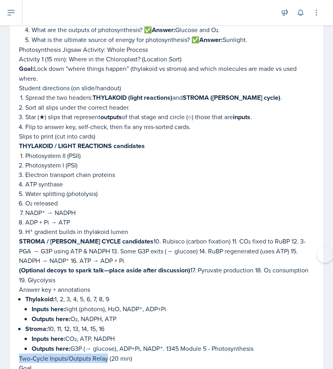
scroll to position [681, 0]
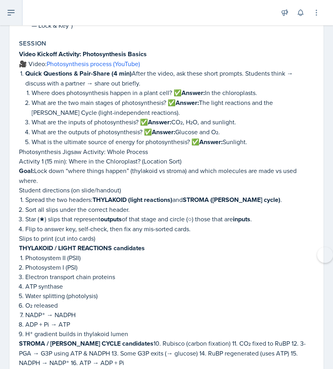
click at [9, 10] on icon at bounding box center [11, 12] width 6 height 5
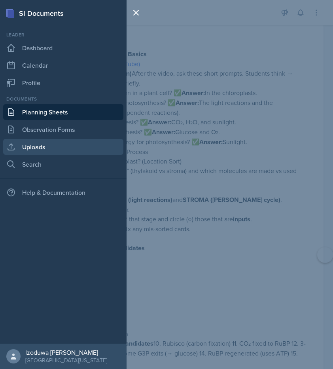
click at [42, 148] on link "Uploads" at bounding box center [63, 147] width 120 height 16
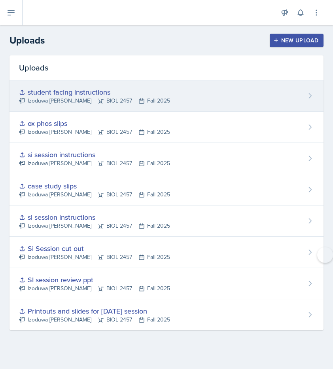
click at [241, 93] on div "student facing instructions Izoduwa Omoruyi BIOL 2457 Fall 2025" at bounding box center [166, 95] width 314 height 31
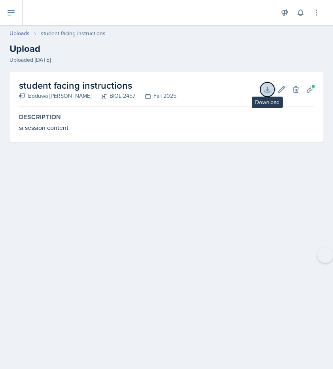
click at [266, 94] on button "Download" at bounding box center [267, 89] width 14 height 14
click at [9, 21] on button at bounding box center [11, 12] width 23 height 25
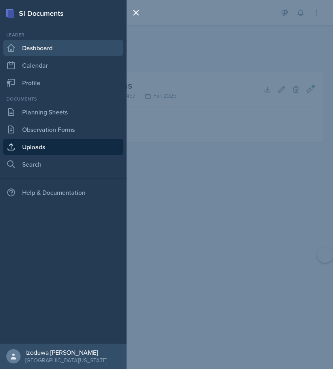
click at [73, 52] on link "Dashboard" at bounding box center [63, 48] width 120 height 16
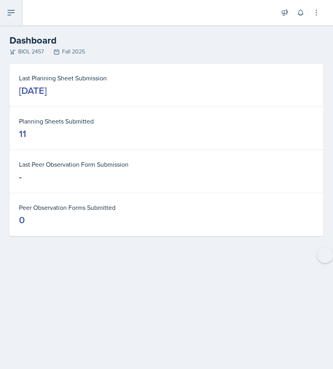
click at [6, 8] on button at bounding box center [11, 12] width 23 height 25
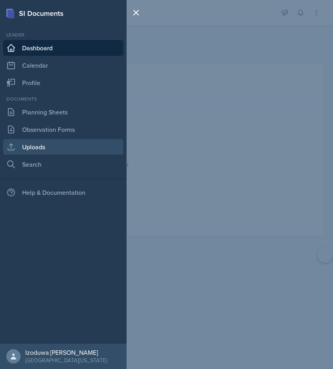
click at [35, 150] on link "Uploads" at bounding box center [63, 147] width 120 height 16
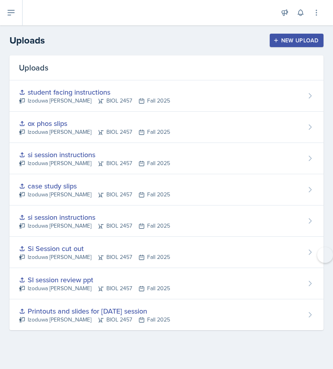
click at [277, 38] on icon "button" at bounding box center [276, 41] width 6 height 6
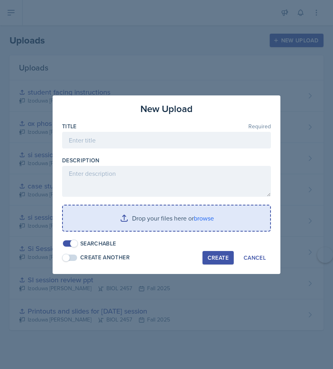
click at [179, 224] on input "file" at bounding box center [166, 217] width 207 height 25
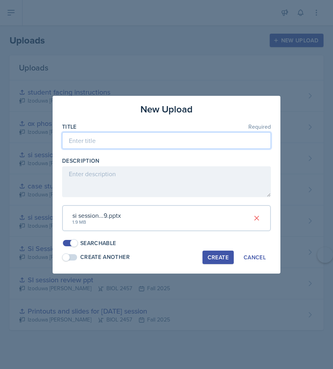
click at [156, 140] on input at bounding box center [166, 140] width 209 height 17
type input "A"
type input "Student facing instructions"
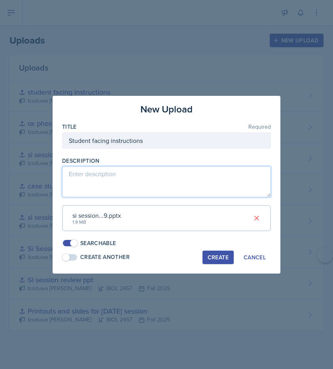
click at [137, 177] on textarea at bounding box center [166, 181] width 209 height 31
type textarea "10/01/25"
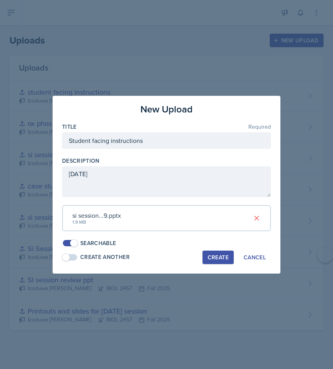
click at [225, 256] on div "Create" at bounding box center [218, 257] width 21 height 6
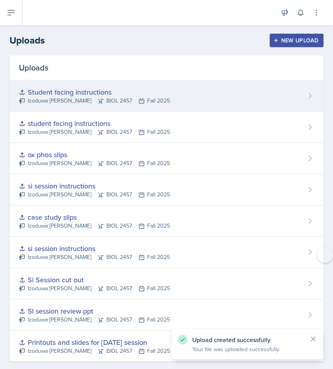
click at [304, 92] on div "Student facing instructions Izoduwa Omoruyi BIOL 2457 Fall 2025" at bounding box center [166, 95] width 314 height 31
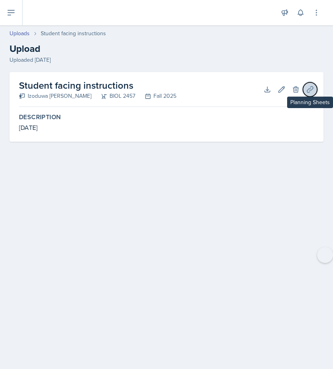
click at [306, 92] on button "Planning Sheets" at bounding box center [310, 89] width 14 height 14
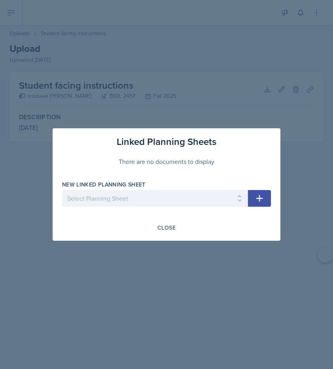
click at [257, 199] on icon "button" at bounding box center [259, 198] width 9 height 9
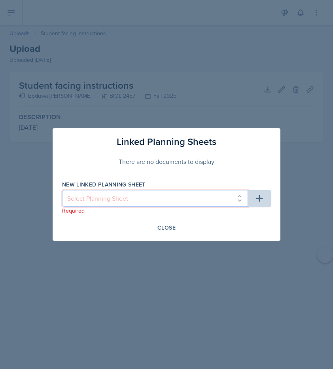
click at [247, 198] on select "Select Planning Sheet [DATE] [DATE] [DATE] [DATE] [DATE] [DATE] [DATE] [DATE] […" at bounding box center [155, 198] width 186 height 17
select select "31841987-4d41-4c0e-b4d9-7d50c2d2a333"
click at [62, 190] on select "Select Planning Sheet [DATE] [DATE] [DATE] [DATE] [DATE] [DATE] [DATE] [DATE] […" at bounding box center [155, 198] width 186 height 17
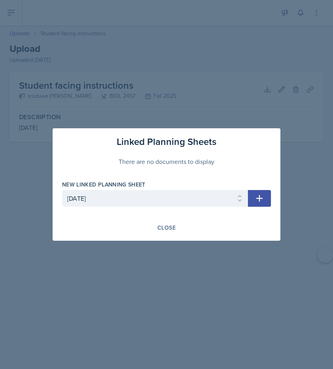
click at [259, 199] on icon "button" at bounding box center [259, 198] width 7 height 7
select select
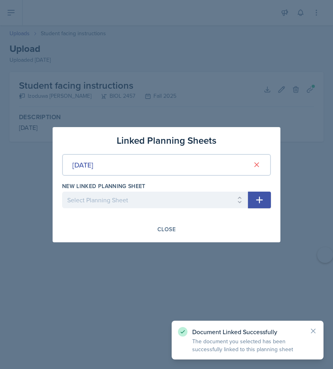
click at [241, 67] on div at bounding box center [166, 184] width 333 height 369
